Goal: Transaction & Acquisition: Obtain resource

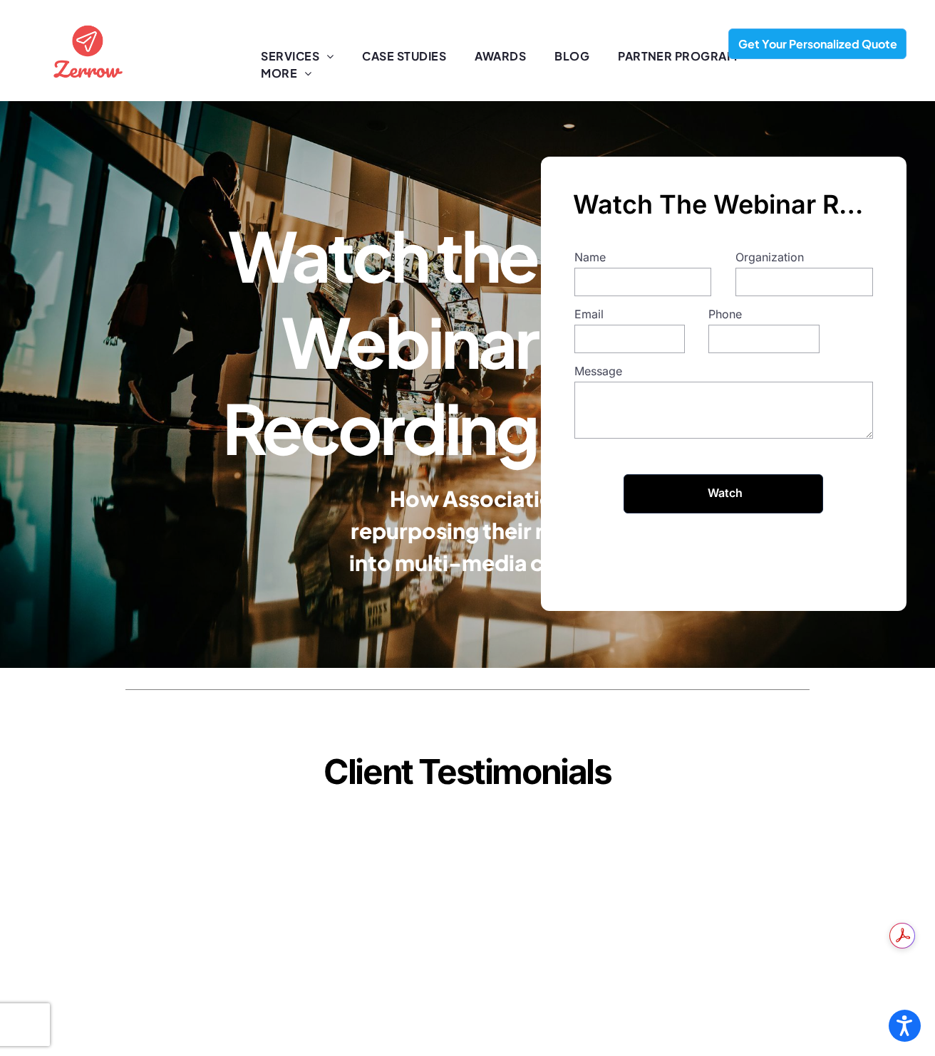
click at [687, 284] on input "Name" at bounding box center [642, 282] width 137 height 28
type input "Izadella Sta Romana"
type input "CVCA"
type input "istaromana@cvca.ca"
type input "6472289244"
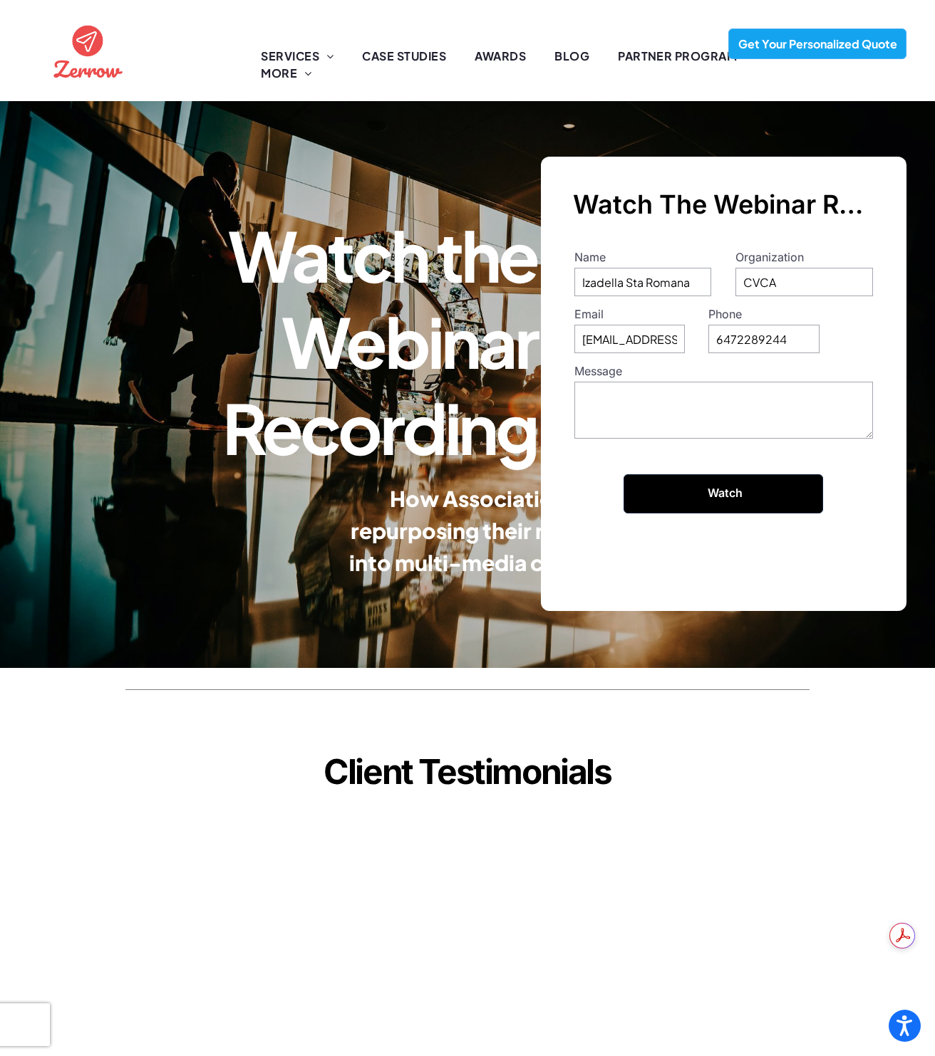
click at [765, 336] on input "6472289244" at bounding box center [763, 339] width 110 height 28
click at [764, 486] on input "Watch" at bounding box center [725, 493] width 194 height 28
